Goal: Task Accomplishment & Management: Use online tool/utility

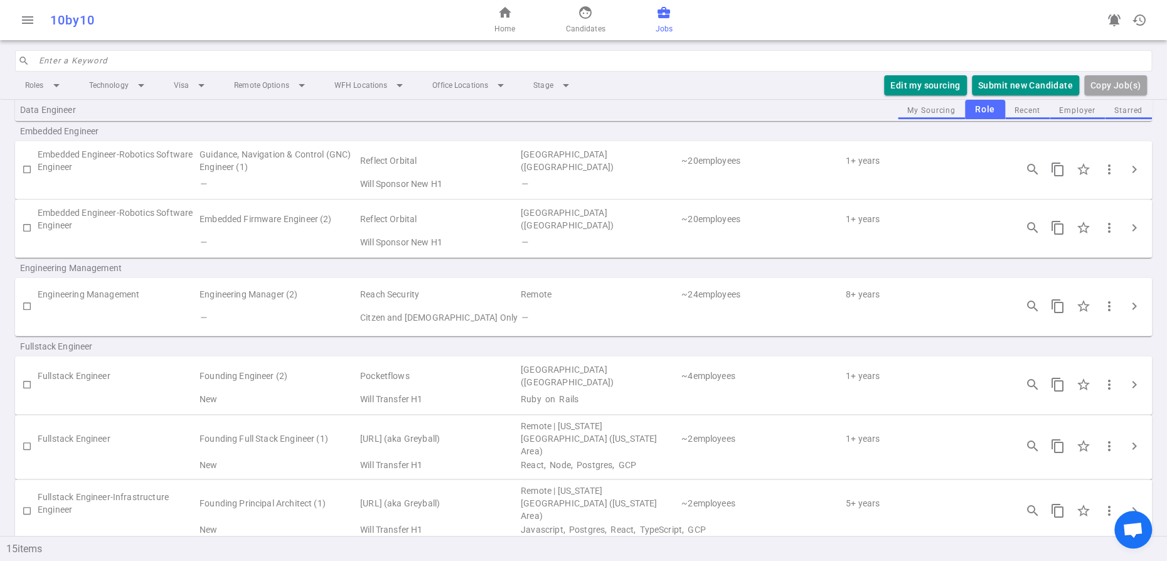
scroll to position [162, 0]
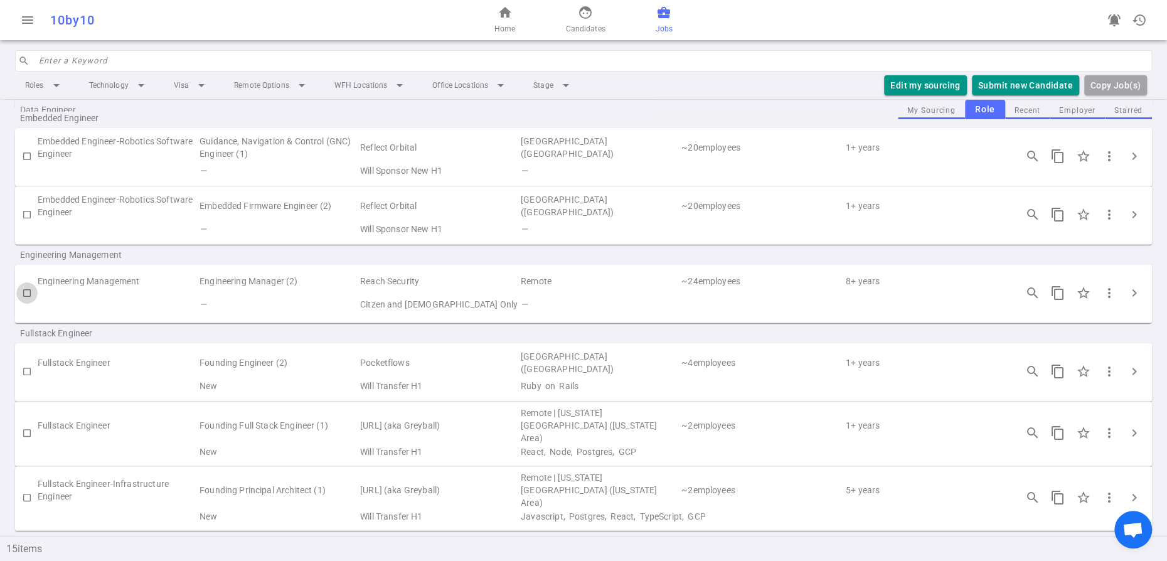
click at [29, 304] on input "checkbox" at bounding box center [26, 292] width 21 height 21
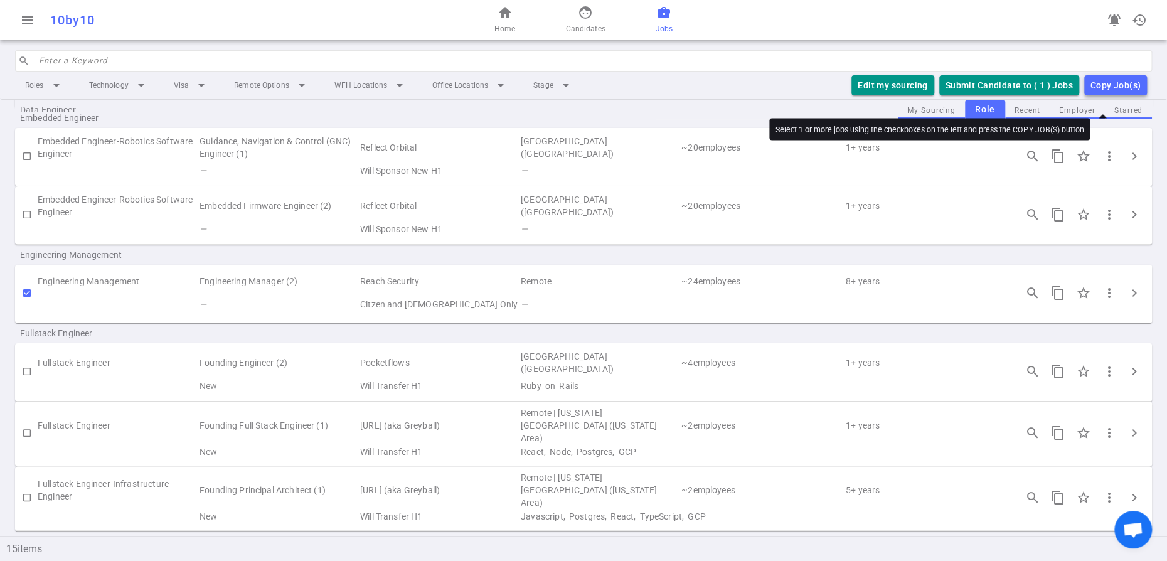
click at [1091, 94] on div "Copy Job(s)" at bounding box center [1116, 86] width 50 height 16
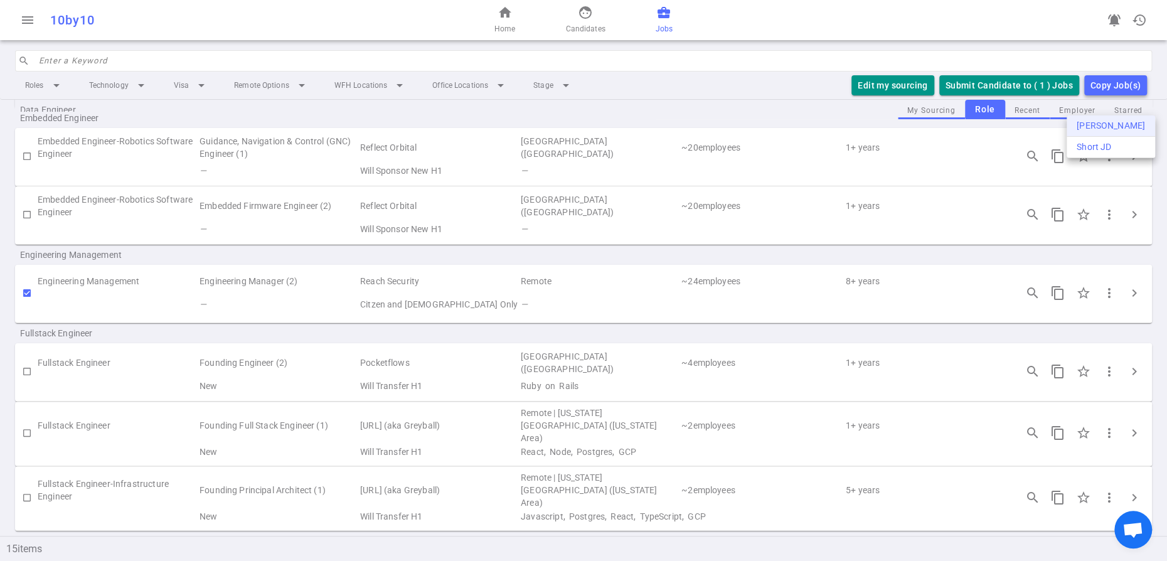
click at [1080, 127] on div "Long JD" at bounding box center [1111, 125] width 68 height 13
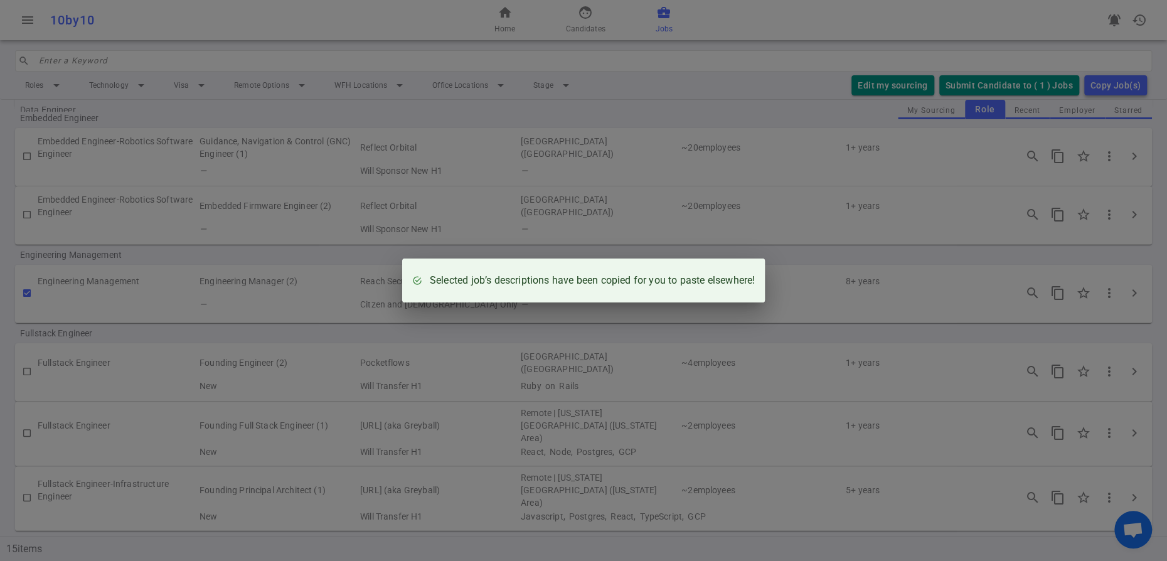
click at [189, 329] on div "Selected job’s descriptions have been copied for you to paste elsewhere!" at bounding box center [583, 280] width 1167 height 561
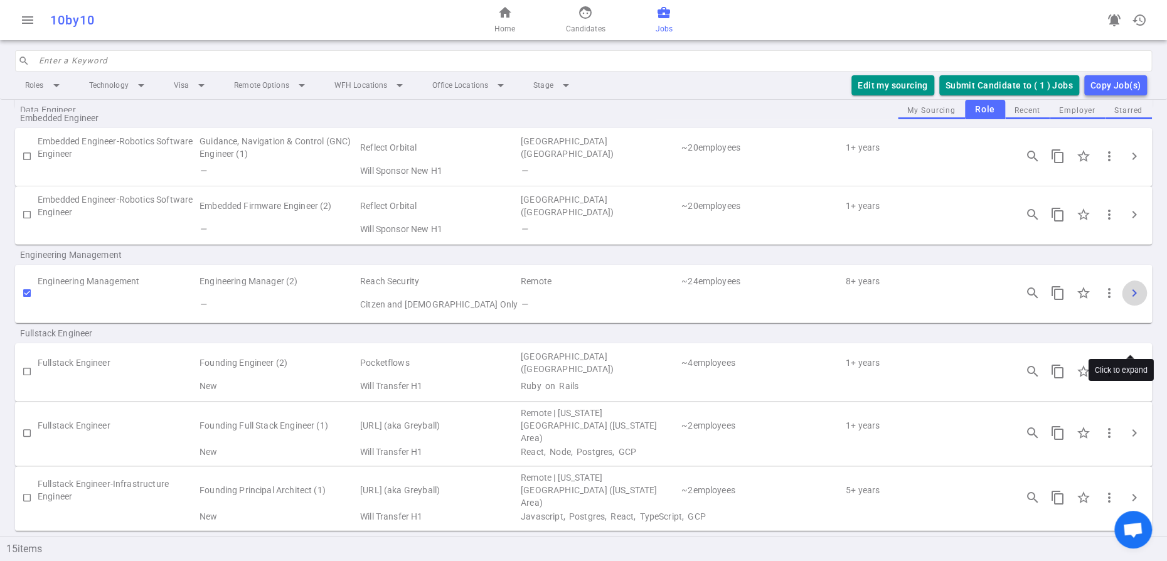
click at [1133, 301] on span "chevron_right" at bounding box center [1134, 293] width 15 height 15
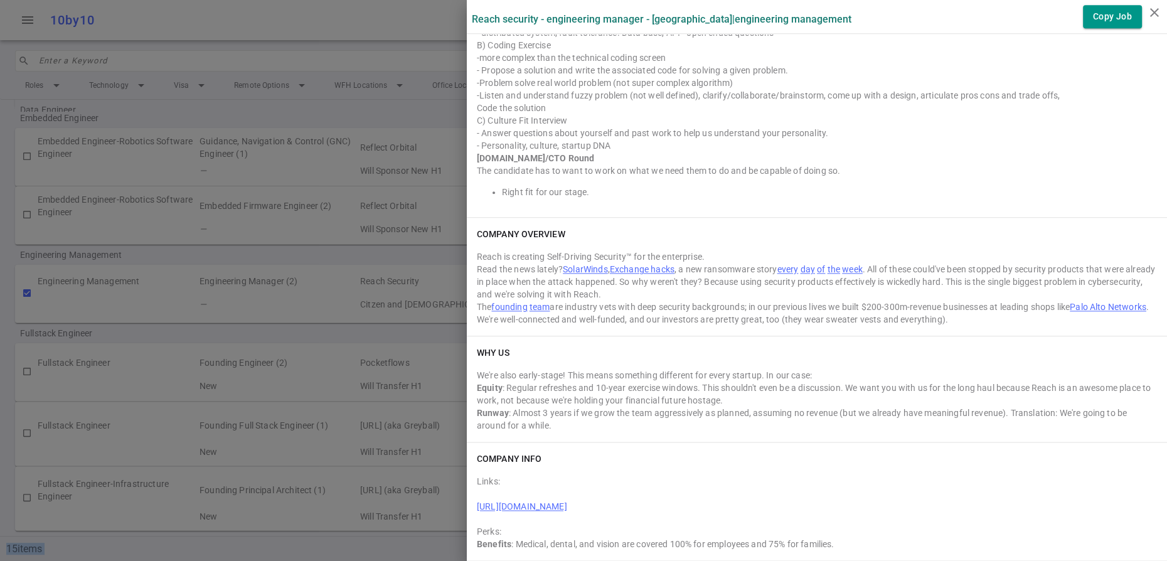
scroll to position [1192, 0]
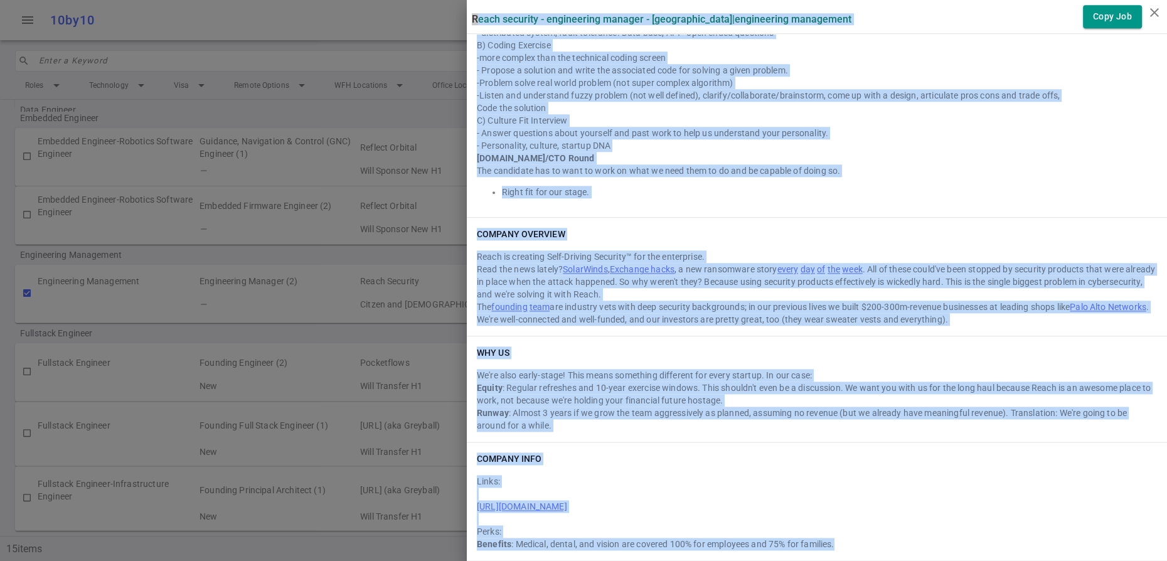
drag, startPoint x: 476, startPoint y: 23, endPoint x: 941, endPoint y: 541, distance: 696.8
copy div "Reach Security - Engineering Manager - Sunnyvale | Engineering Management Copy …"
click at [1153, 8] on icon "close" at bounding box center [1154, 12] width 15 height 15
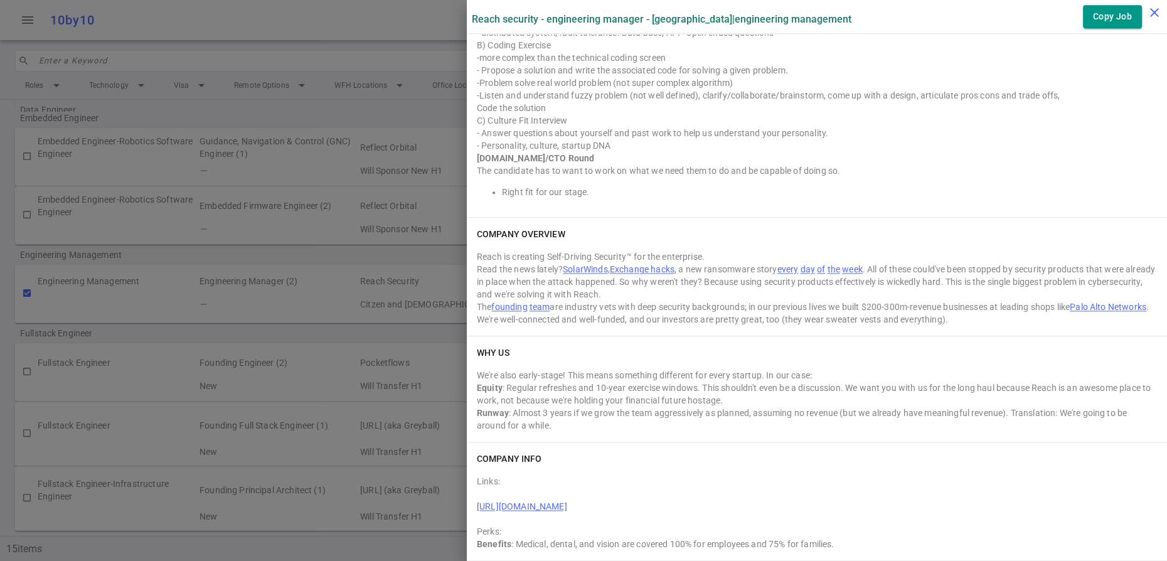
click at [1153, 8] on div "Reach Security - Engineering Manager - Sunnyvale | Engineering Management Copy …" at bounding box center [817, 280] width 700 height 561
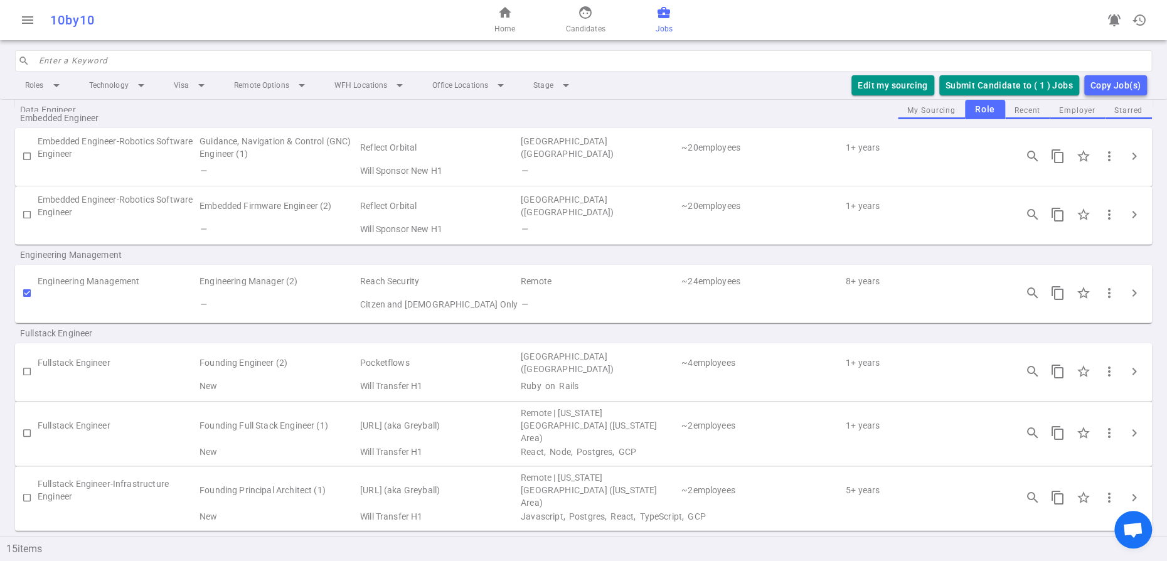
click at [26, 304] on input "checkbox" at bounding box center [26, 292] width 21 height 21
checkbox input "false"
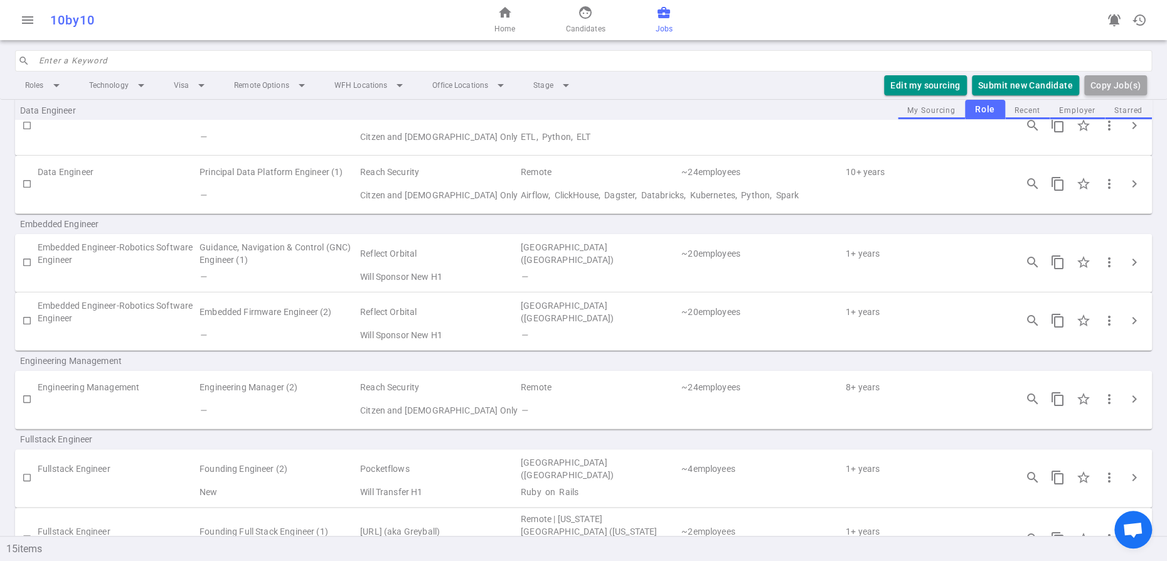
scroll to position [47, 0]
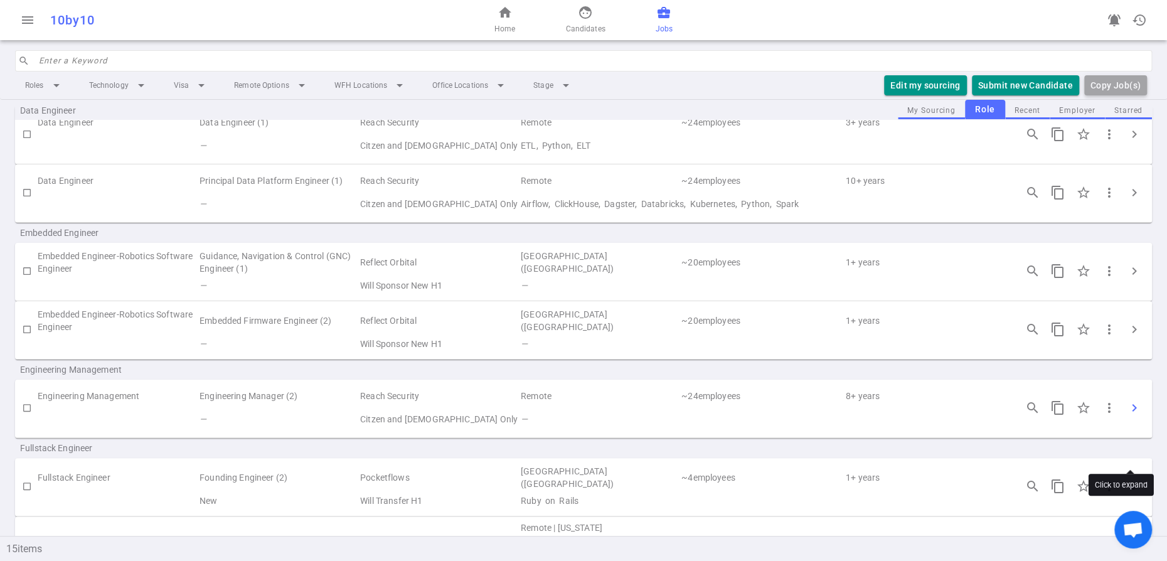
click at [1130, 415] on span "chevron_right" at bounding box center [1134, 407] width 15 height 15
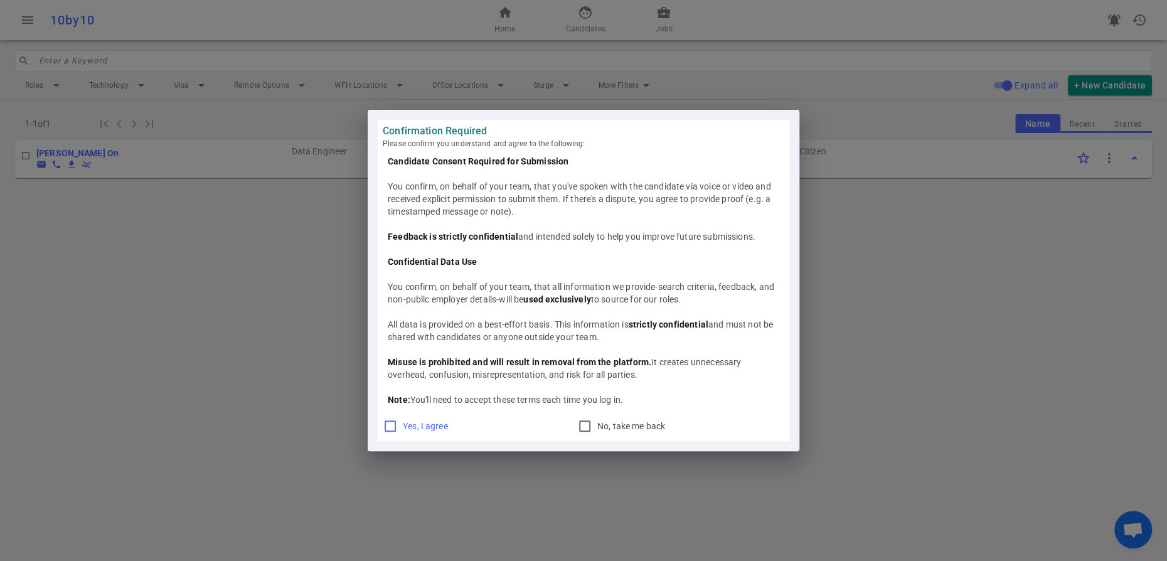
click at [395, 434] on input "Yes, I agree" at bounding box center [390, 426] width 15 height 15
checkbox input "true"
